Goal: Navigation & Orientation: Find specific page/section

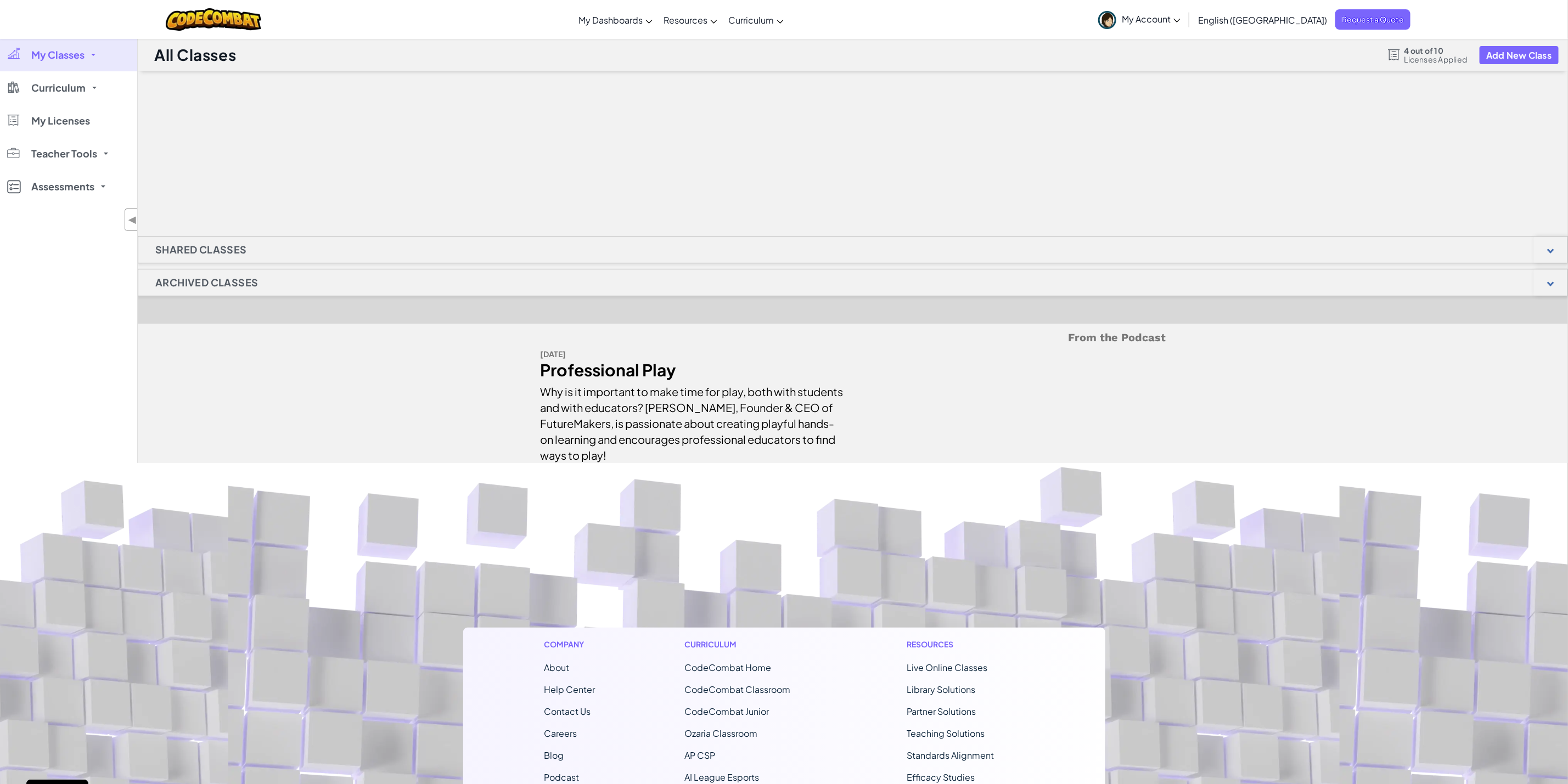
click at [66, 58] on span "My Classes" at bounding box center [57, 55] width 53 height 10
click at [63, 76] on link "All Classes" at bounding box center [68, 85] width 137 height 28
click at [72, 124] on span "My Licenses" at bounding box center [60, 121] width 58 height 10
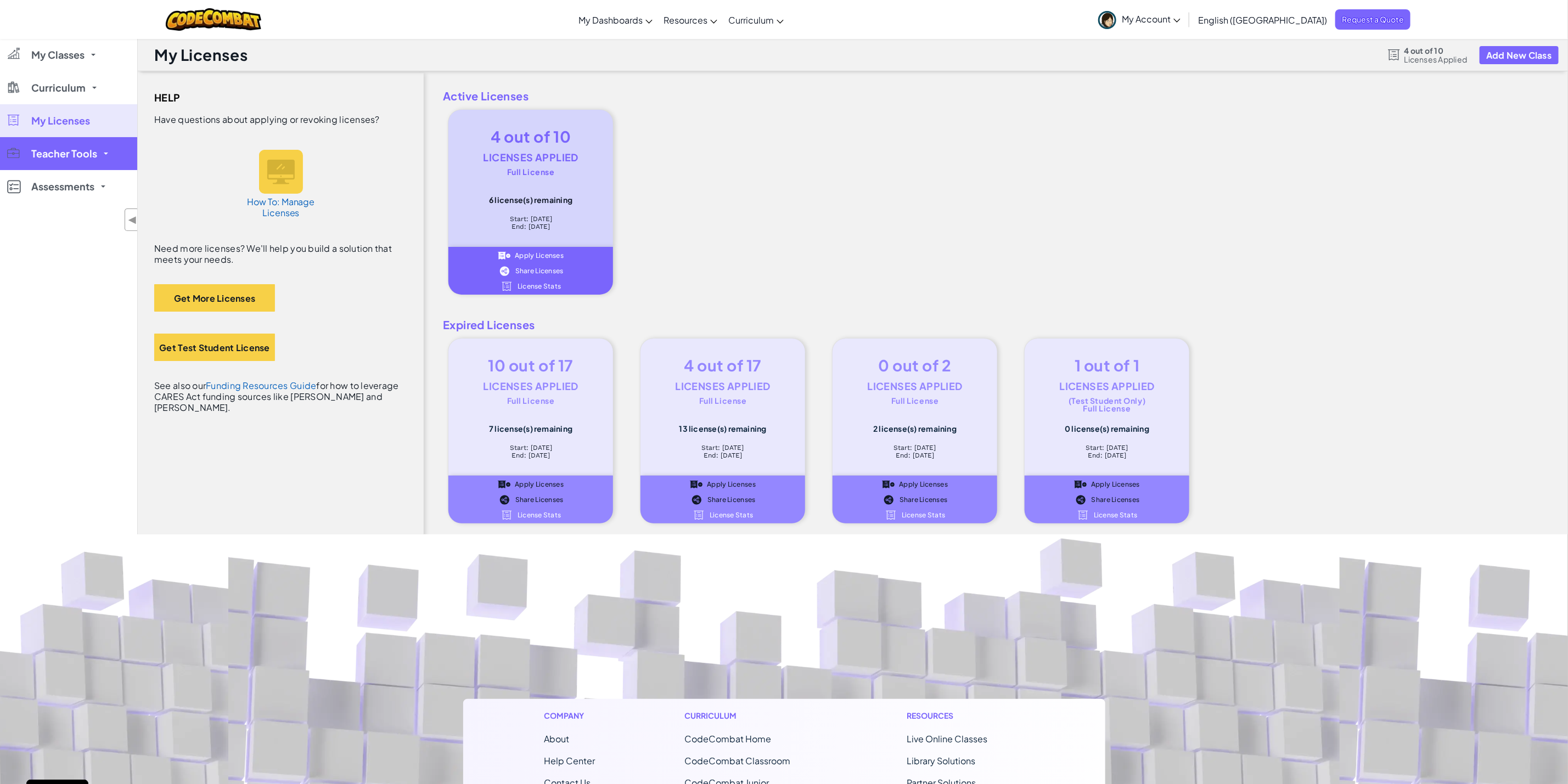
click at [71, 155] on span "Teacher Tools" at bounding box center [64, 153] width 66 height 10
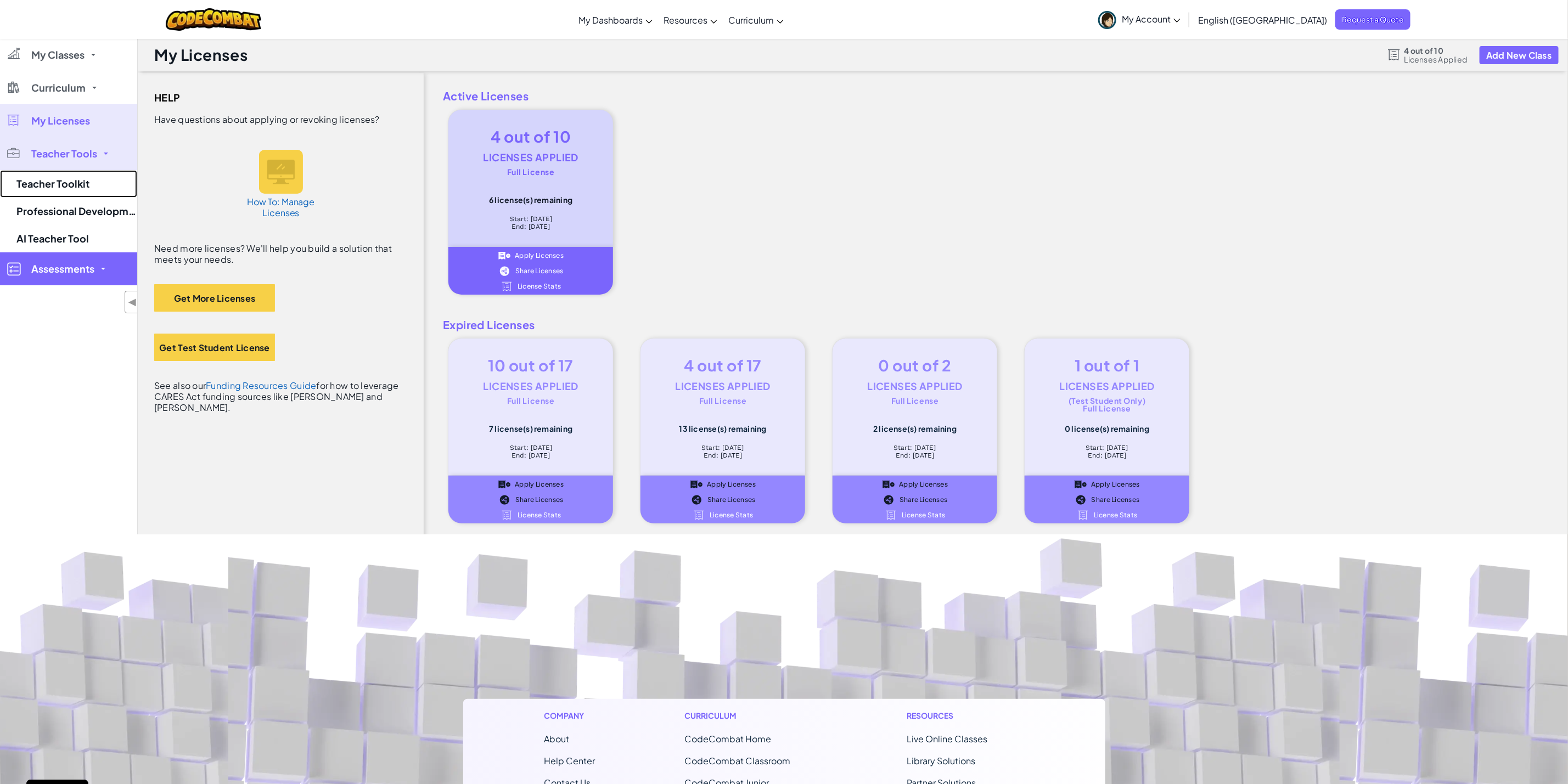
click at [40, 180] on link "Teacher Toolkit" at bounding box center [68, 184] width 137 height 27
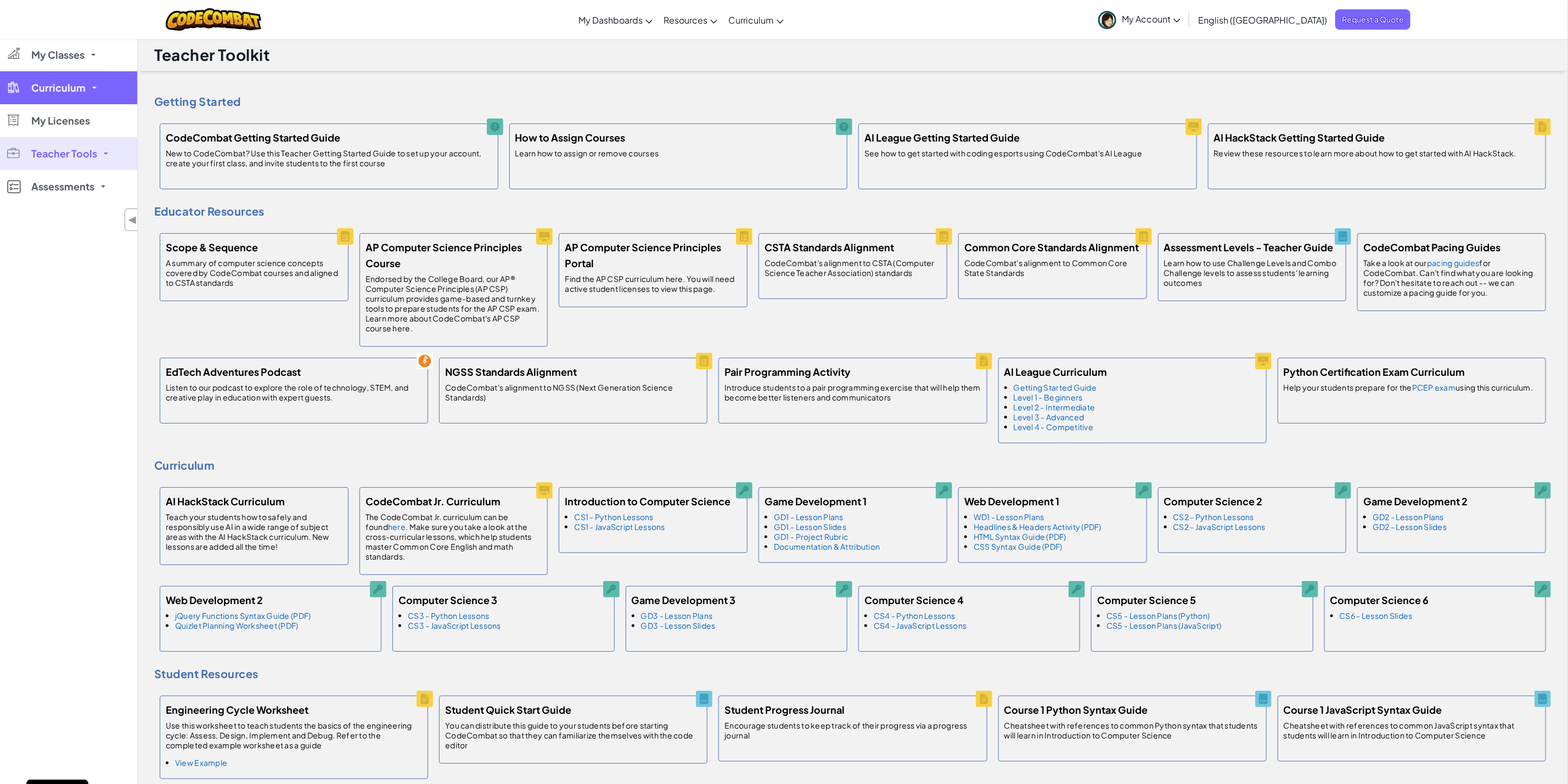
click at [53, 89] on span "Curriculum" at bounding box center [58, 88] width 54 height 10
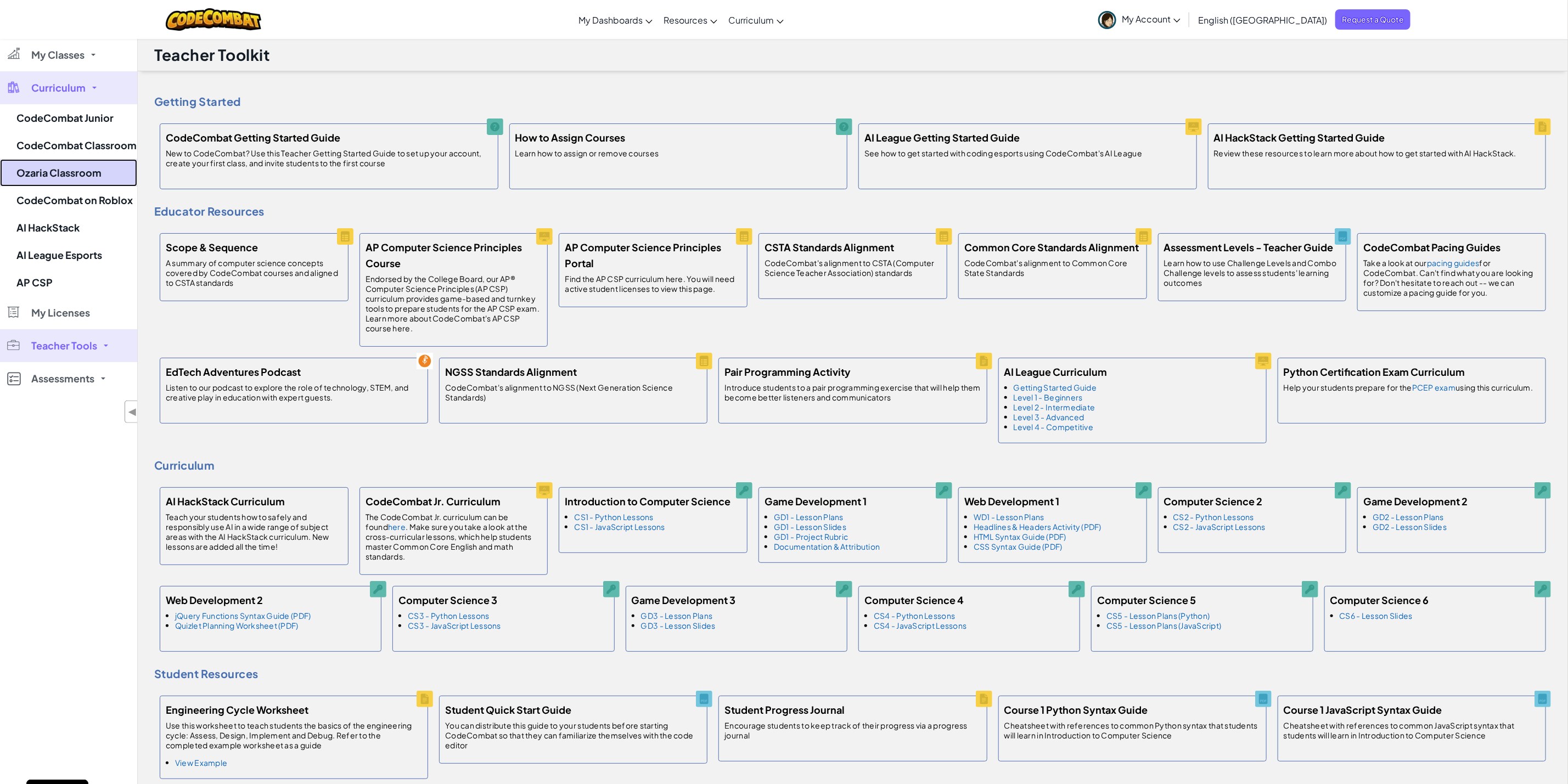
click at [59, 177] on link "Ozaria Classroom" at bounding box center [68, 172] width 137 height 27
